Goal: Transaction & Acquisition: Purchase product/service

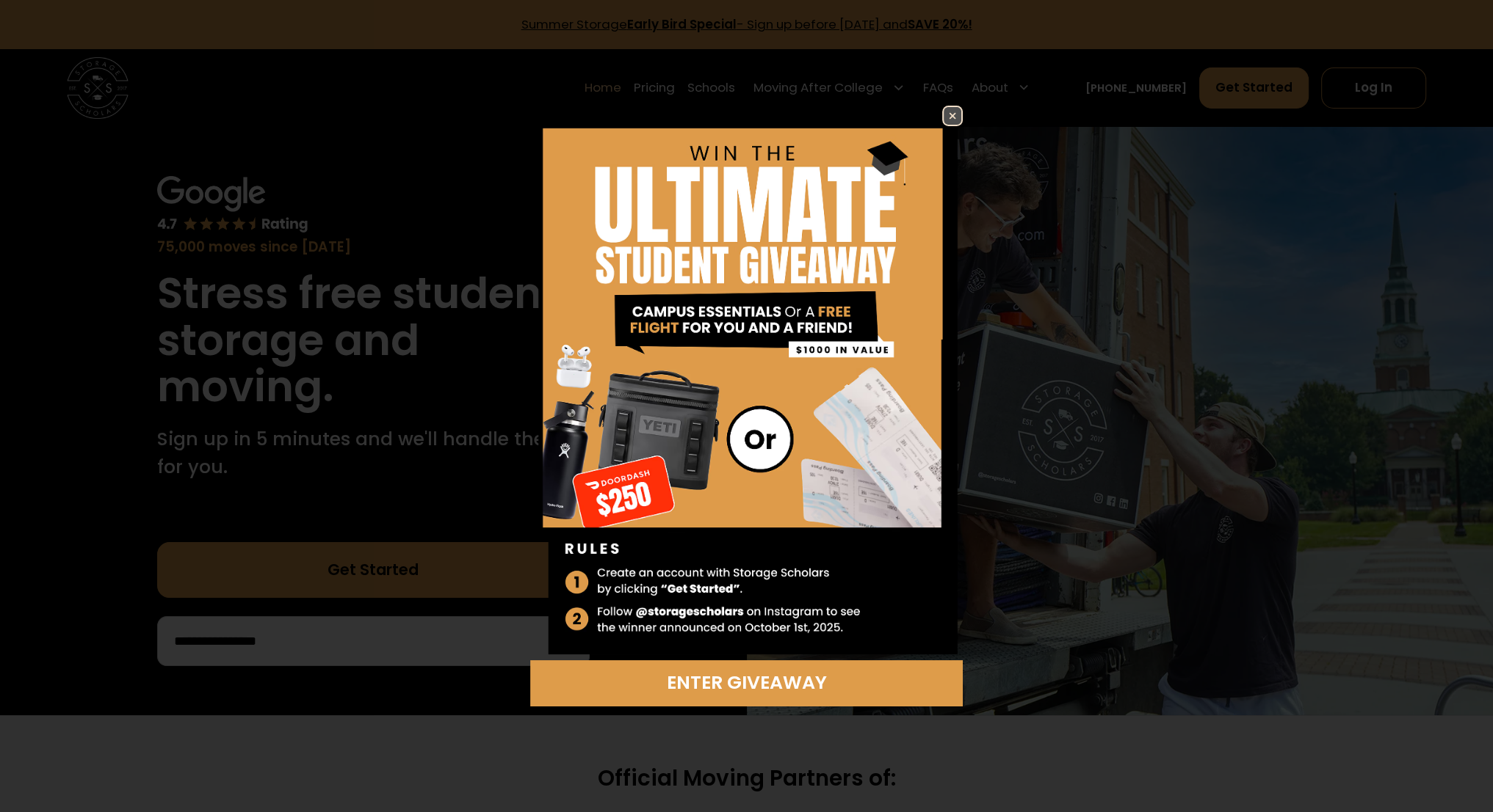
click at [951, 116] on img at bounding box center [952, 115] width 17 height 17
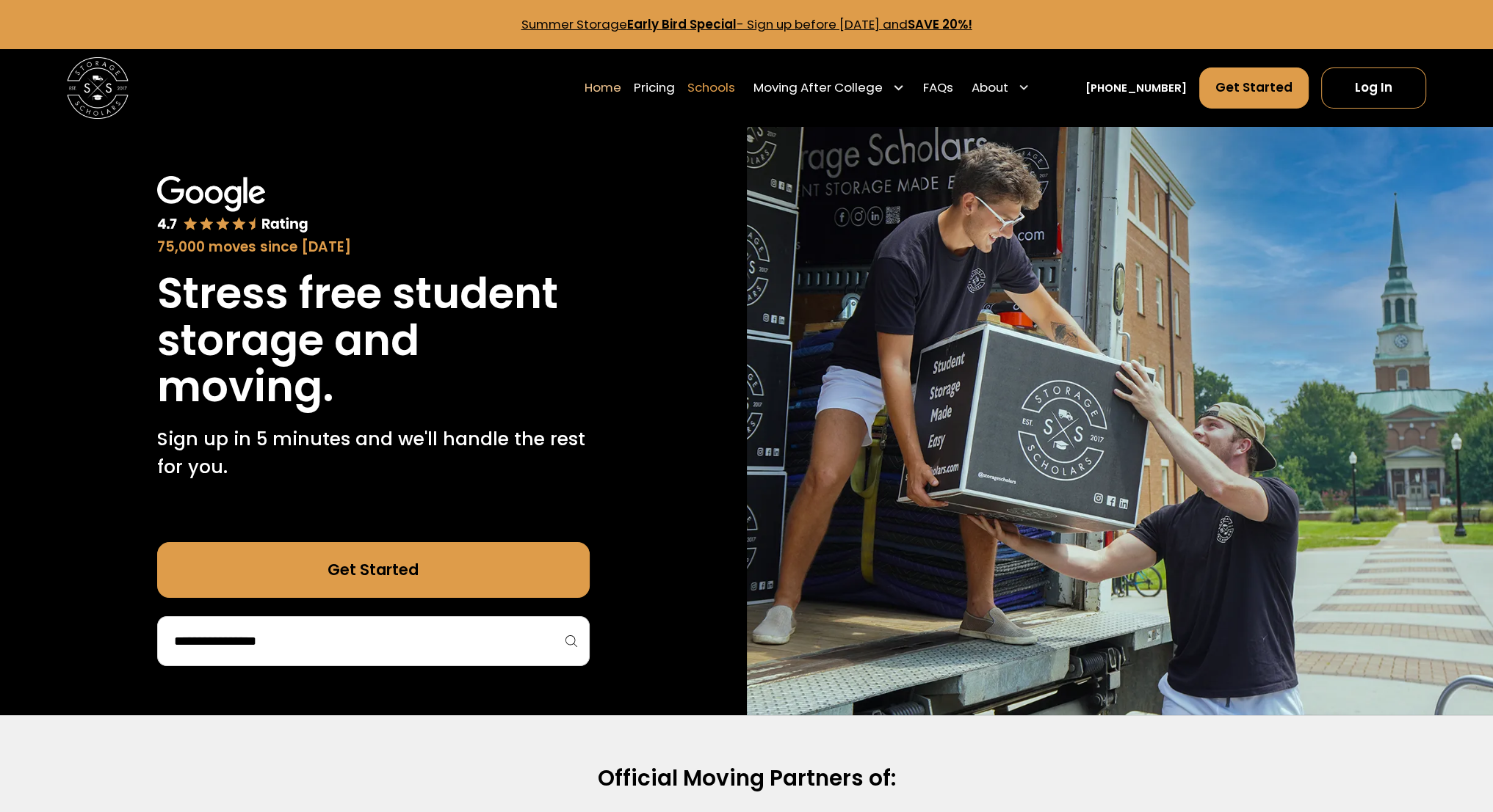
click at [735, 82] on link "Schools" at bounding box center [711, 88] width 48 height 43
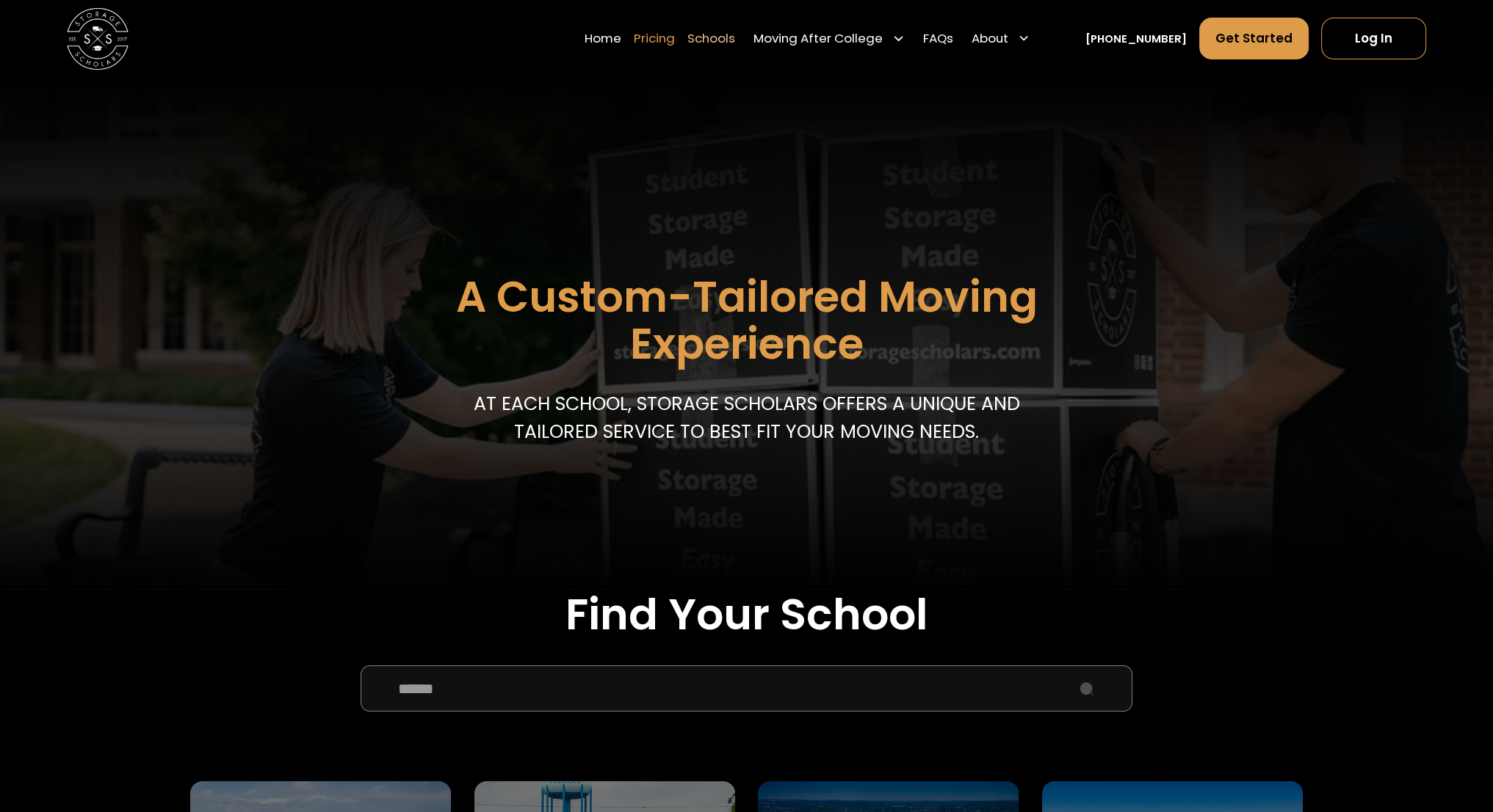
click at [666, 42] on link "Pricing" at bounding box center [655, 38] width 41 height 43
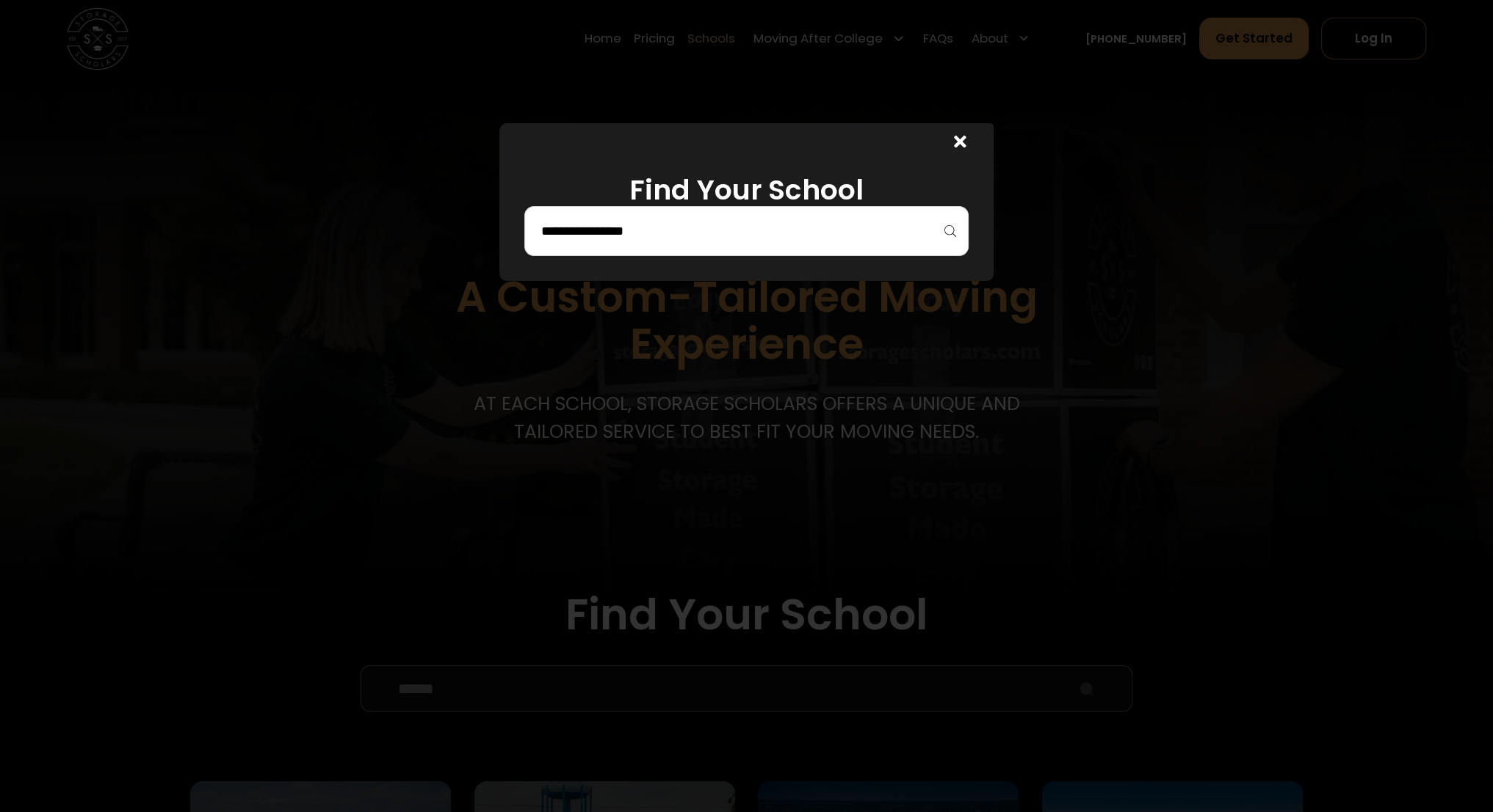
click at [827, 249] on div at bounding box center [747, 231] width 445 height 50
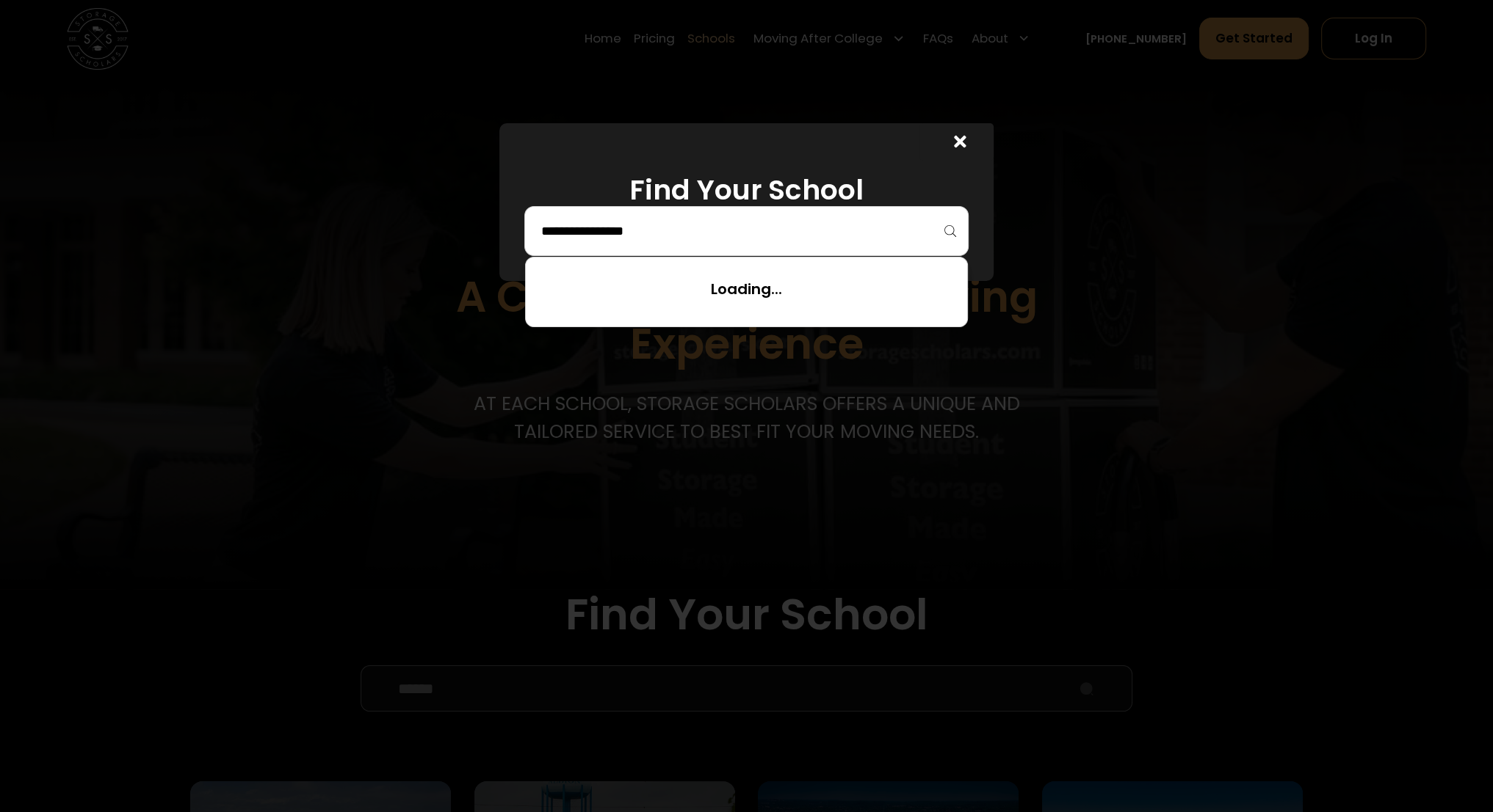
click at [822, 235] on input "search" at bounding box center [746, 231] width 414 height 25
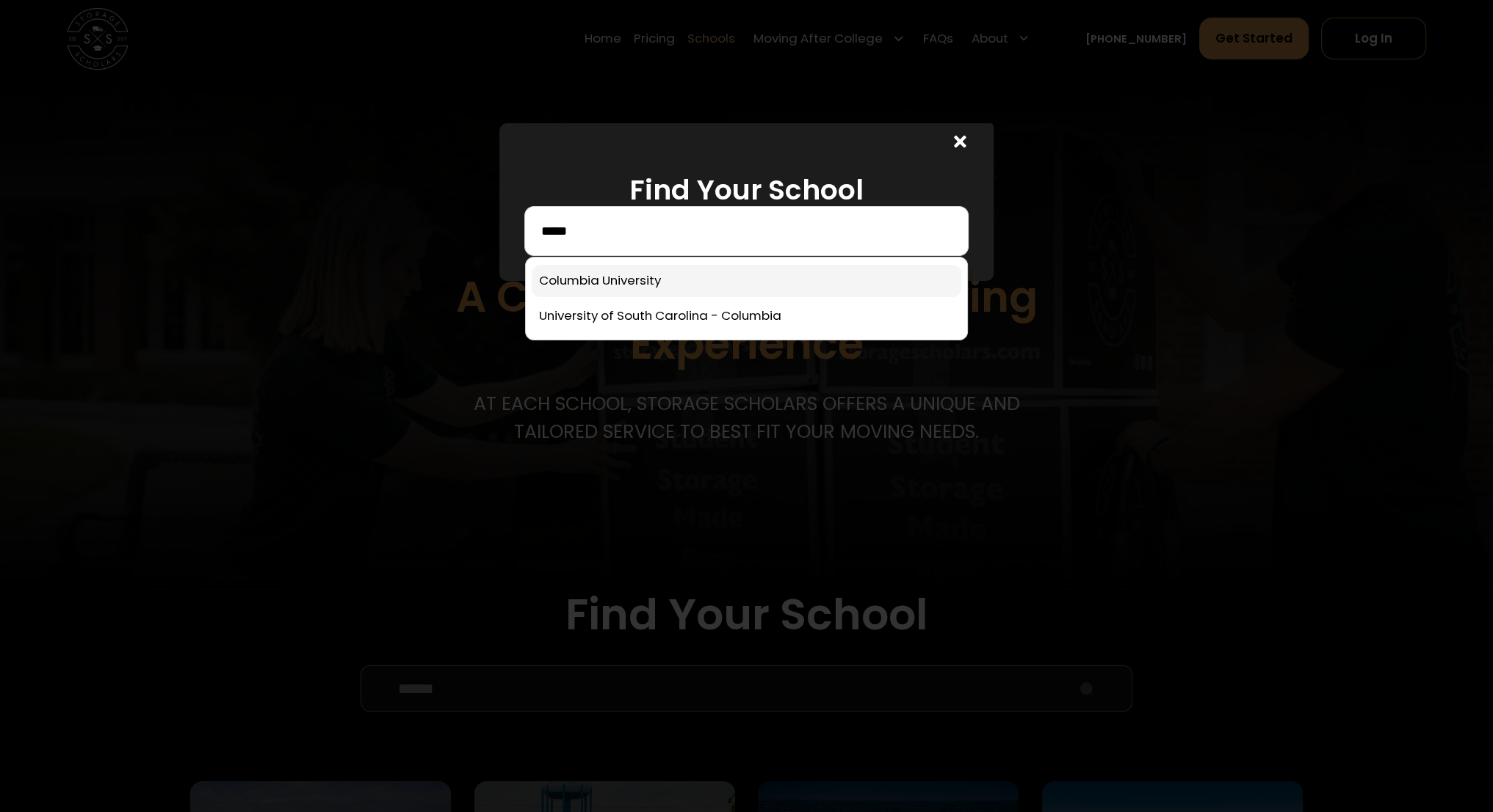
type input "*****"
click at [667, 285] on link at bounding box center [747, 280] width 430 height 32
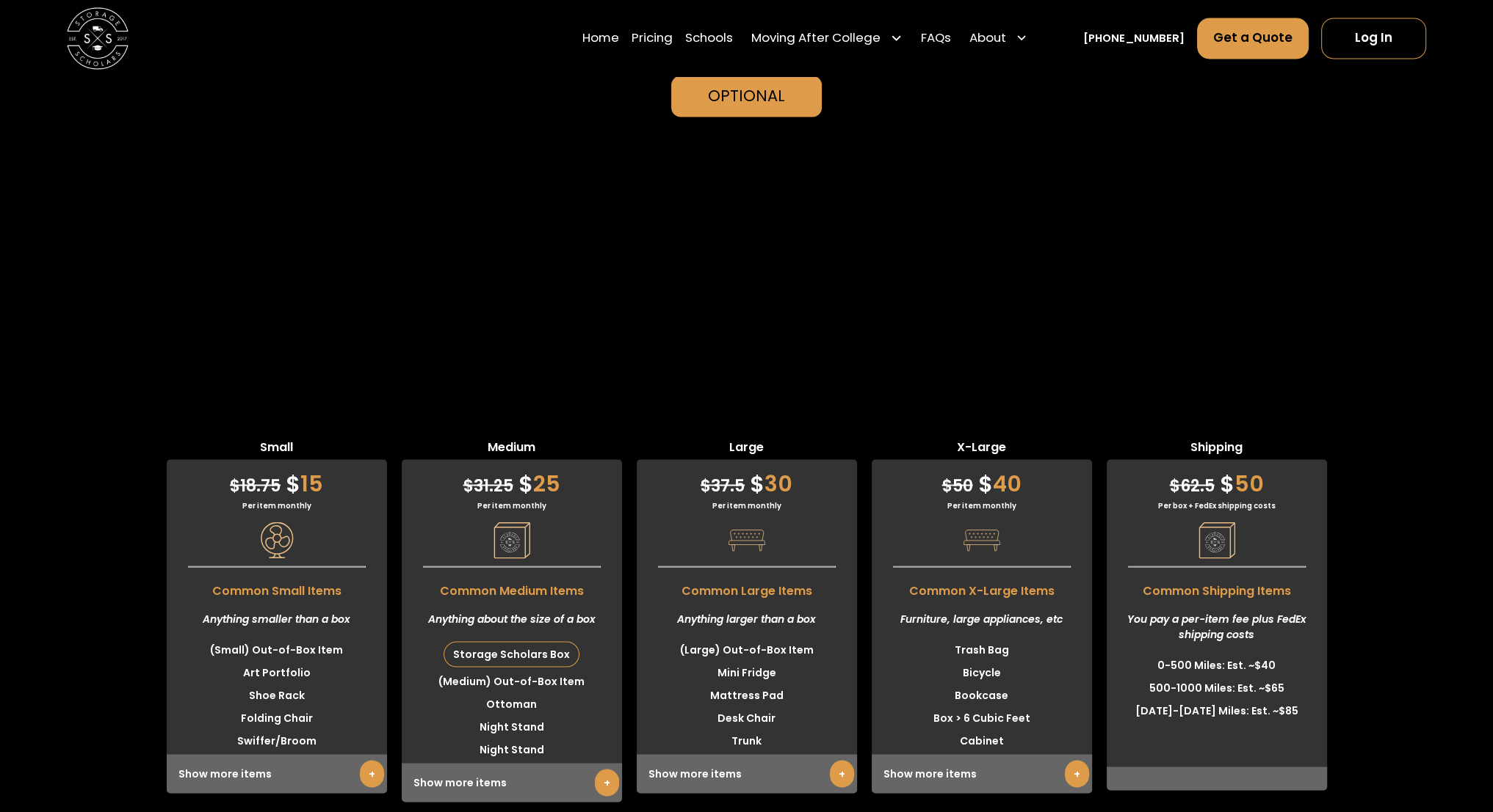
scroll to position [3523, 0]
